Goal: Information Seeking & Learning: Learn about a topic

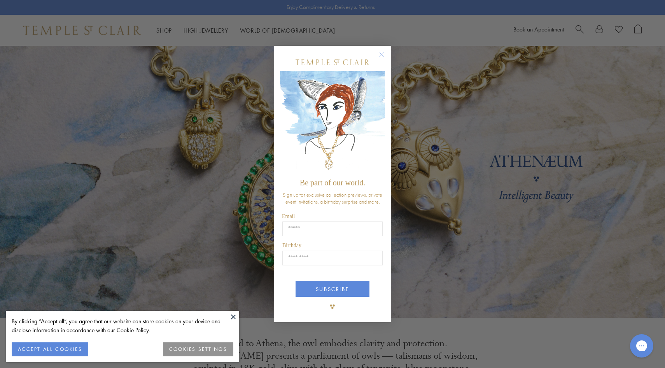
click at [120, 113] on div "Close dialog Be part of our world. Sign up for exclusive collection previews, p…" at bounding box center [332, 184] width 665 height 368
click at [381, 53] on circle "Close dialog" at bounding box center [381, 54] width 9 height 9
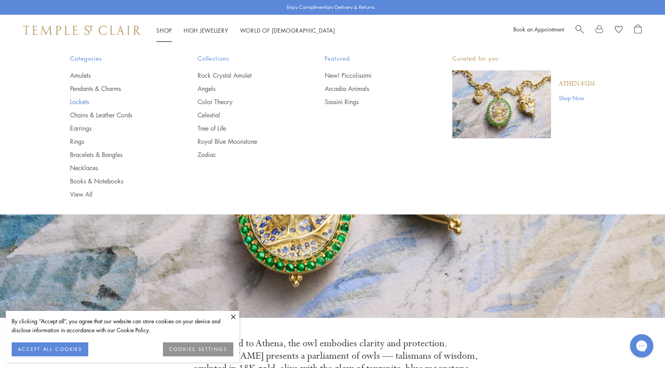
click at [77, 104] on link "Lockets" at bounding box center [118, 102] width 96 height 9
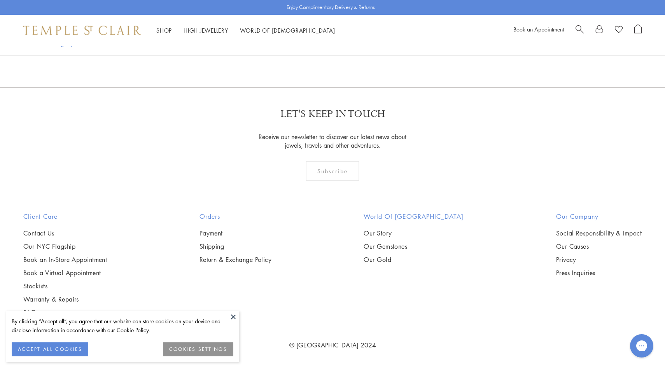
scroll to position [349, 0]
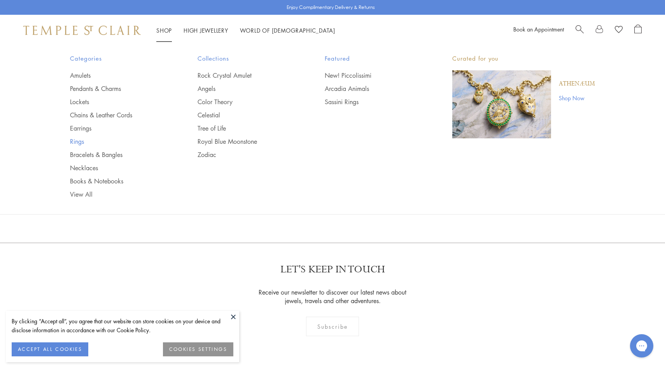
click at [82, 144] on link "Rings" at bounding box center [118, 141] width 96 height 9
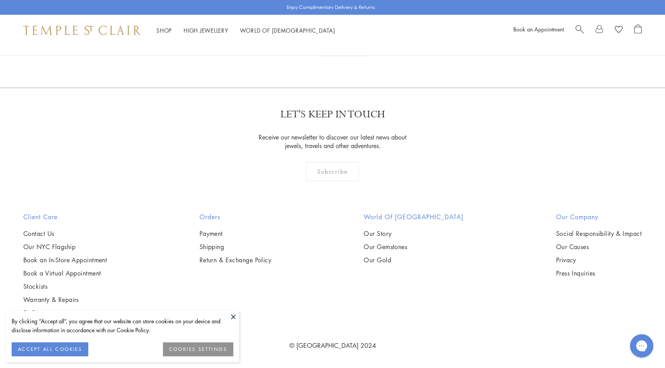
scroll to position [3881, 0]
click at [331, 56] on link "2" at bounding box center [333, 45] width 26 height 21
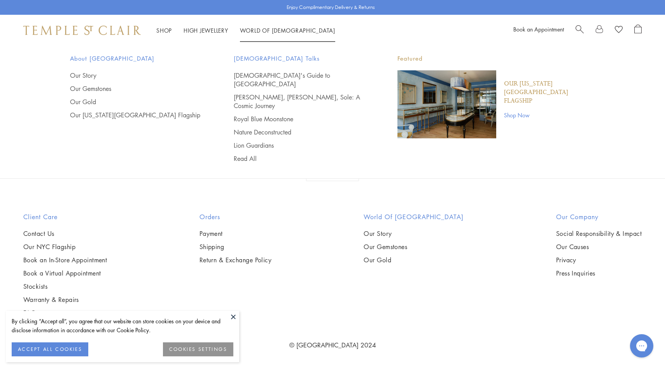
click at [578, 25] on span "Search" at bounding box center [579, 28] width 8 height 8
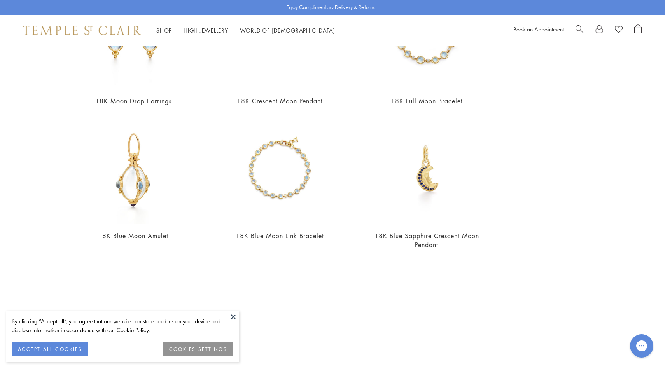
scroll to position [66, 0]
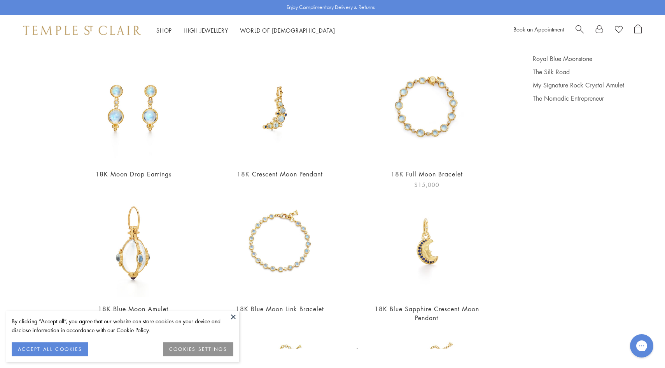
type input "****"
click at [448, 124] on img at bounding box center [427, 108] width 108 height 108
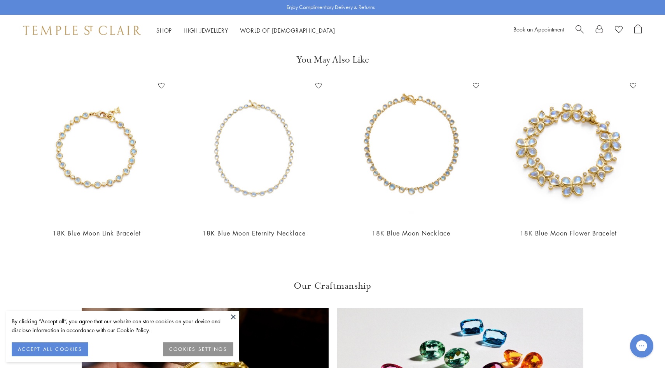
scroll to position [767, 0]
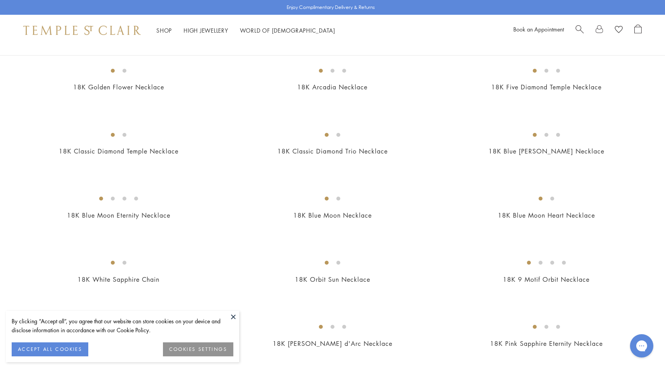
scroll to position [479, 0]
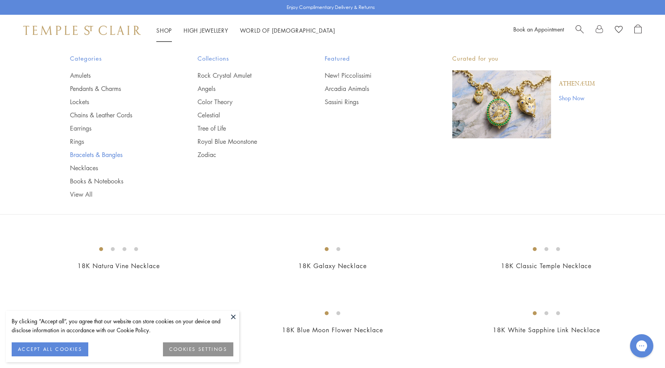
click at [108, 153] on link "Bracelets & Bangles" at bounding box center [118, 154] width 96 height 9
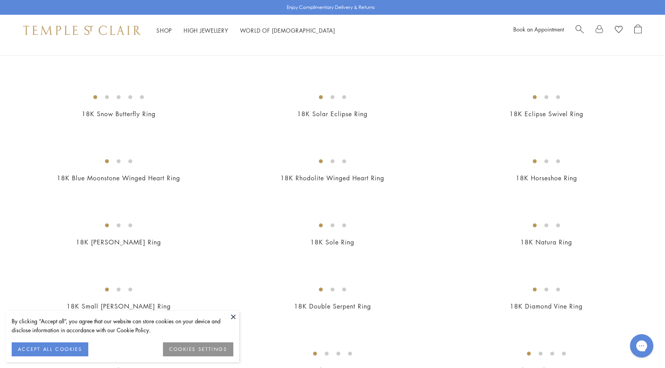
scroll to position [568, 0]
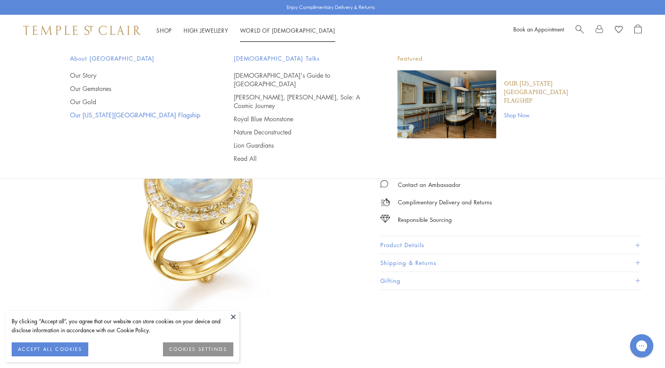
click at [134, 112] on link "Our [US_STATE][GEOGRAPHIC_DATA] Flagship" at bounding box center [136, 115] width 133 height 9
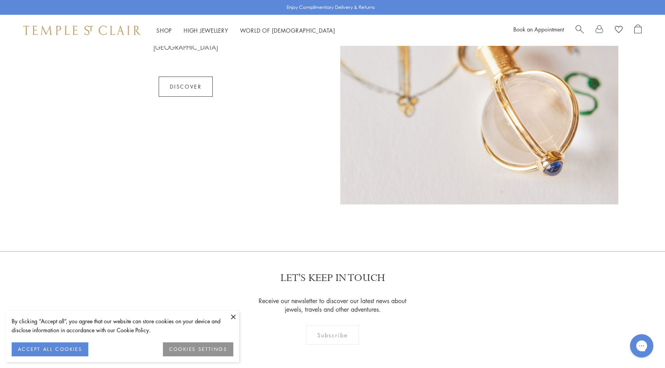
scroll to position [717, 0]
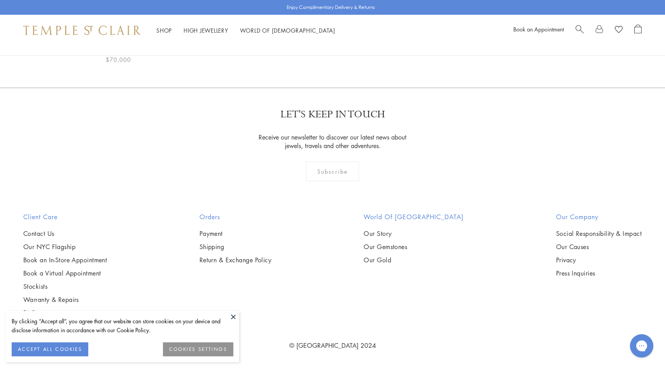
scroll to position [3079, 0]
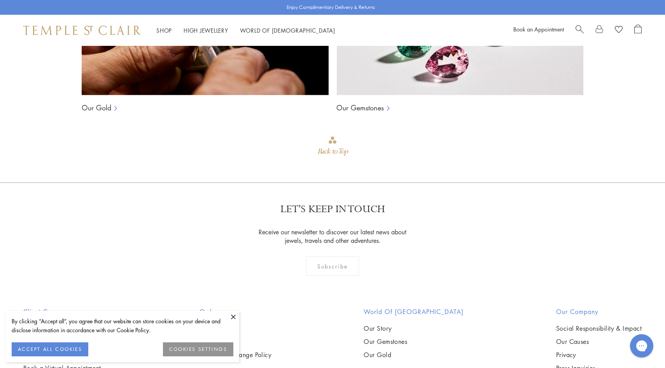
scroll to position [829, 0]
